Goal: Find specific fact: Find specific fact

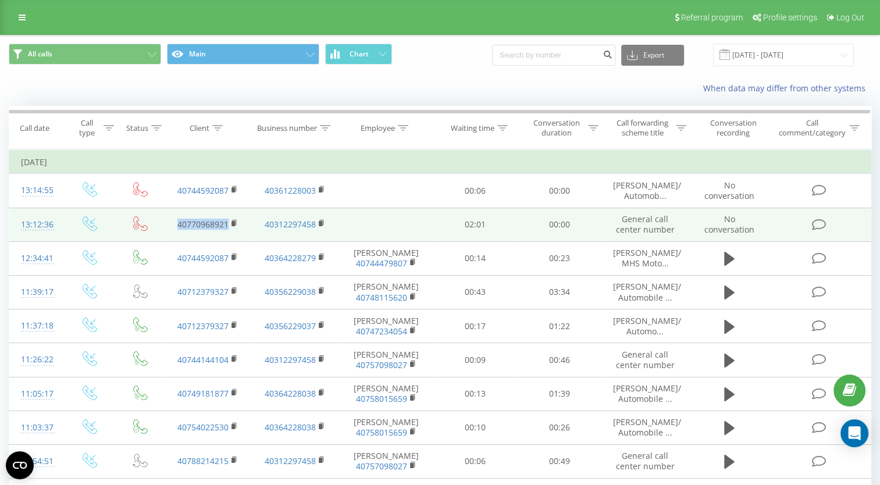
drag, startPoint x: 176, startPoint y: 230, endPoint x: 226, endPoint y: 234, distance: 50.2
click at [226, 234] on td "40770968921" at bounding box center [207, 225] width 87 height 34
drag, startPoint x: 226, startPoint y: 234, endPoint x: 210, endPoint y: 231, distance: 16.1
copy link "40770968921"
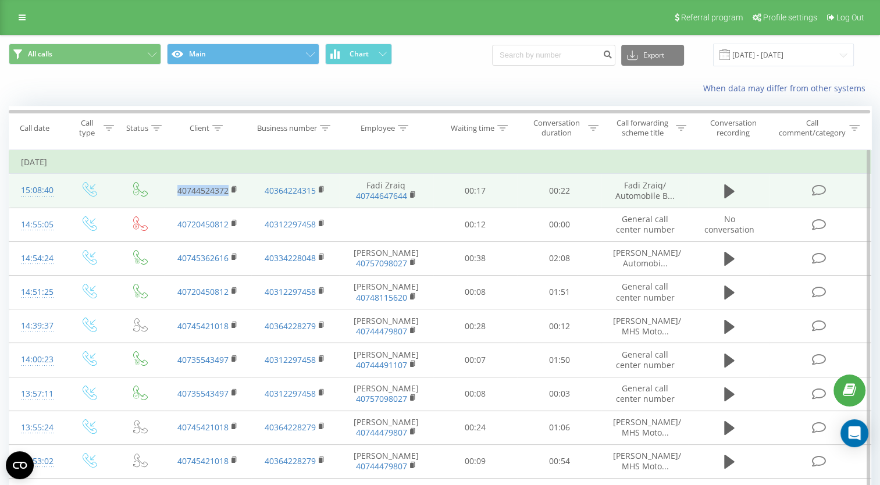
drag, startPoint x: 169, startPoint y: 184, endPoint x: 227, endPoint y: 192, distance: 59.2
click at [227, 192] on td "40744524372" at bounding box center [207, 191] width 87 height 34
drag, startPoint x: 227, startPoint y: 192, endPoint x: 209, endPoint y: 187, distance: 19.2
copy link "40744524372"
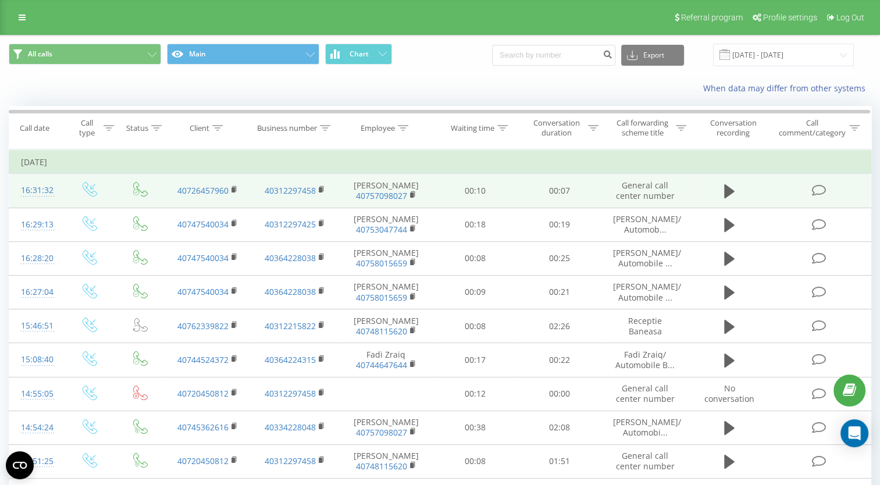
click at [167, 179] on td "40726457960" at bounding box center [207, 191] width 87 height 34
drag, startPoint x: 169, startPoint y: 185, endPoint x: 230, endPoint y: 194, distance: 62.3
click at [230, 194] on td "40726457960" at bounding box center [207, 191] width 87 height 34
drag, startPoint x: 230, startPoint y: 194, endPoint x: 212, endPoint y: 190, distance: 18.6
copy link "40726457960"
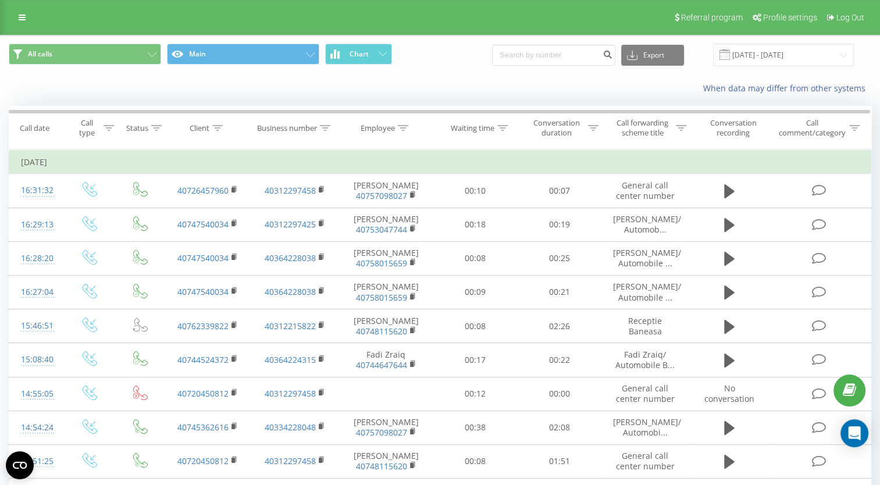
click at [258, 97] on div "When data may differ from other systems" at bounding box center [440, 88] width 879 height 28
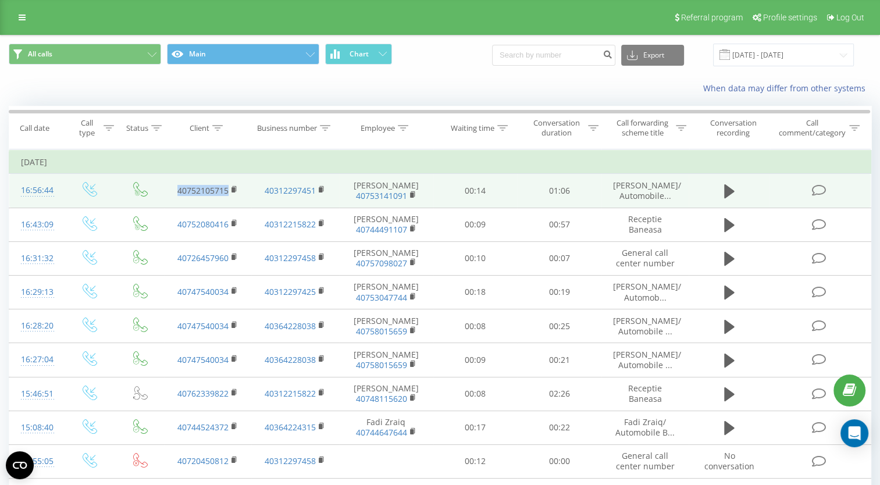
drag, startPoint x: 170, startPoint y: 187, endPoint x: 227, endPoint y: 195, distance: 57.1
click at [227, 195] on td "40752105715" at bounding box center [207, 191] width 87 height 34
copy link "40752105715"
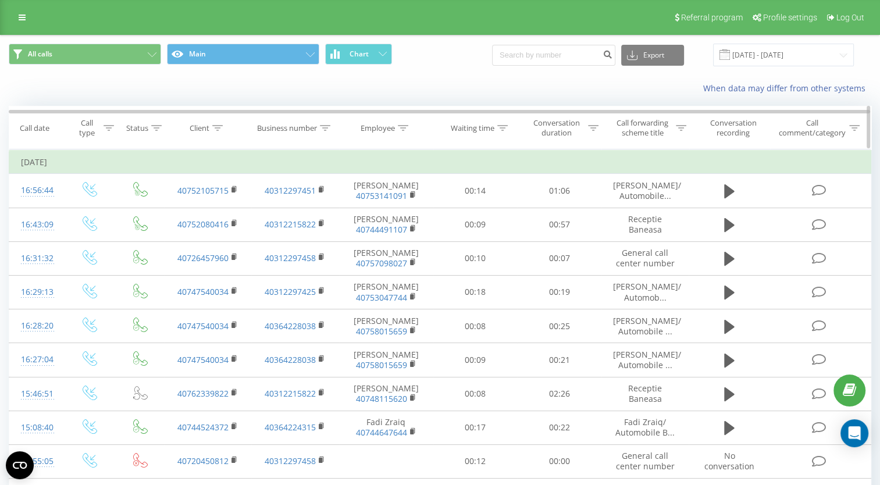
click at [223, 144] on th "Client" at bounding box center [208, 127] width 88 height 43
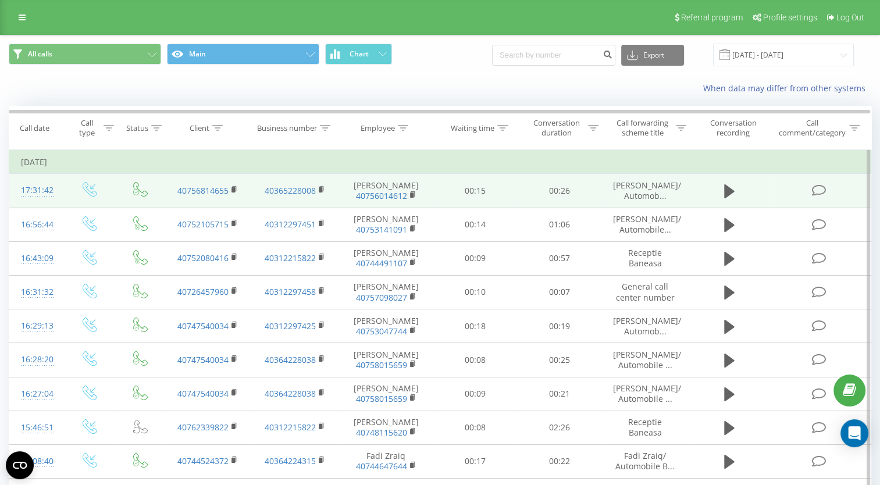
click at [170, 184] on td "40756814655" at bounding box center [207, 191] width 87 height 34
drag, startPoint x: 170, startPoint y: 185, endPoint x: 227, endPoint y: 189, distance: 57.1
click at [227, 189] on td "40756814655" at bounding box center [207, 191] width 87 height 34
copy link "40756814655"
